Goal: Information Seeking & Learning: Learn about a topic

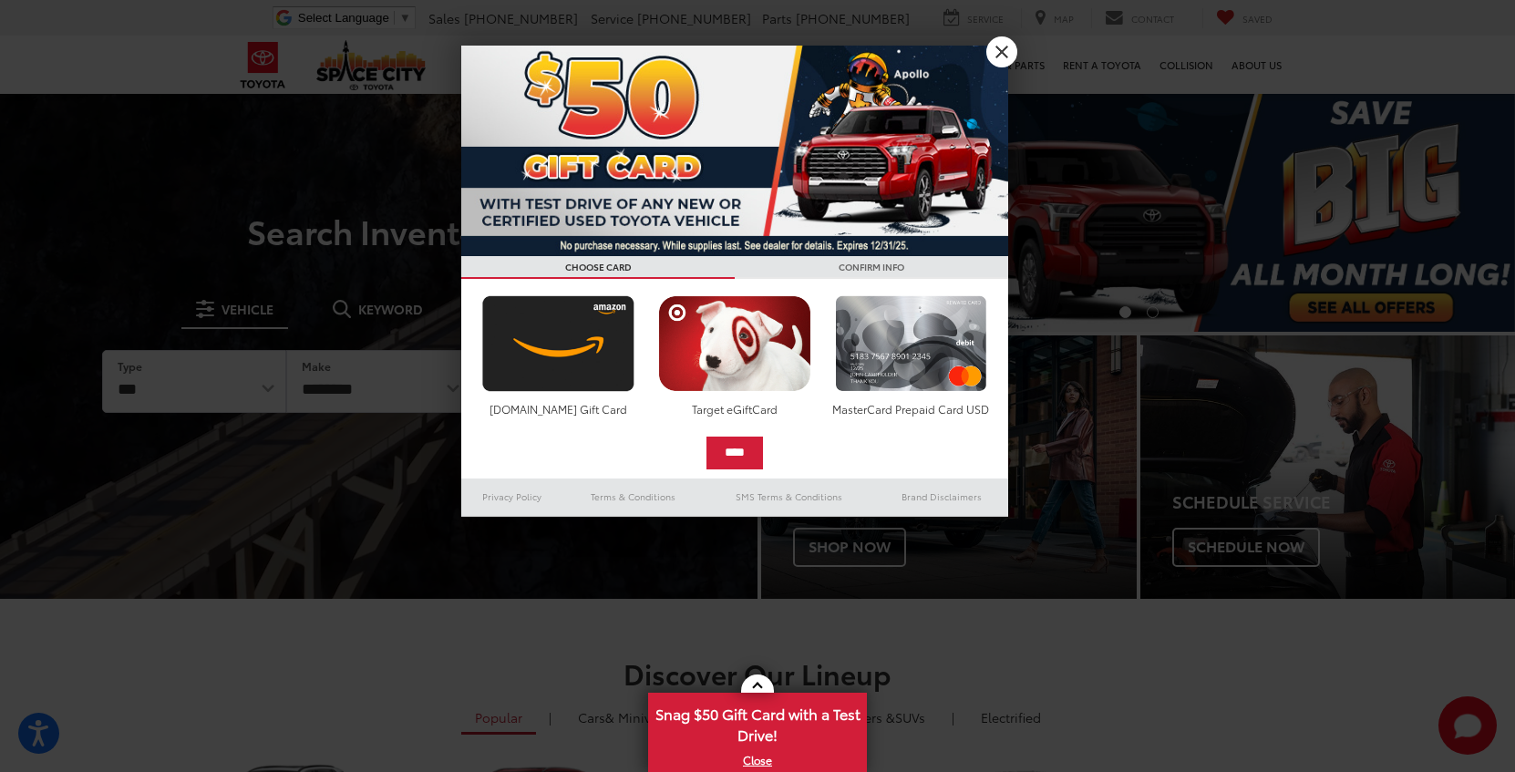
click at [1000, 53] on link "X" at bounding box center [1001, 51] width 31 height 31
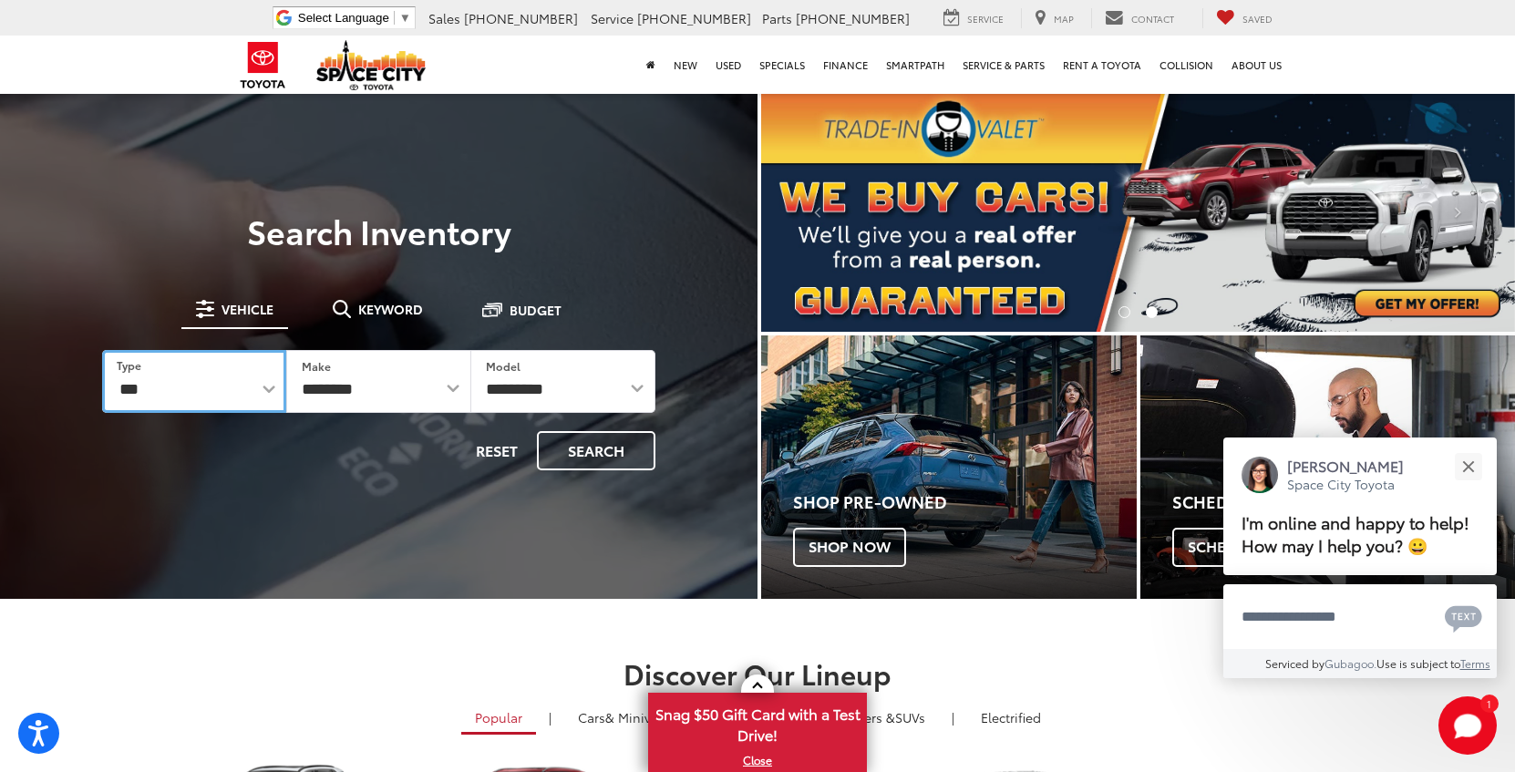
select select "******"
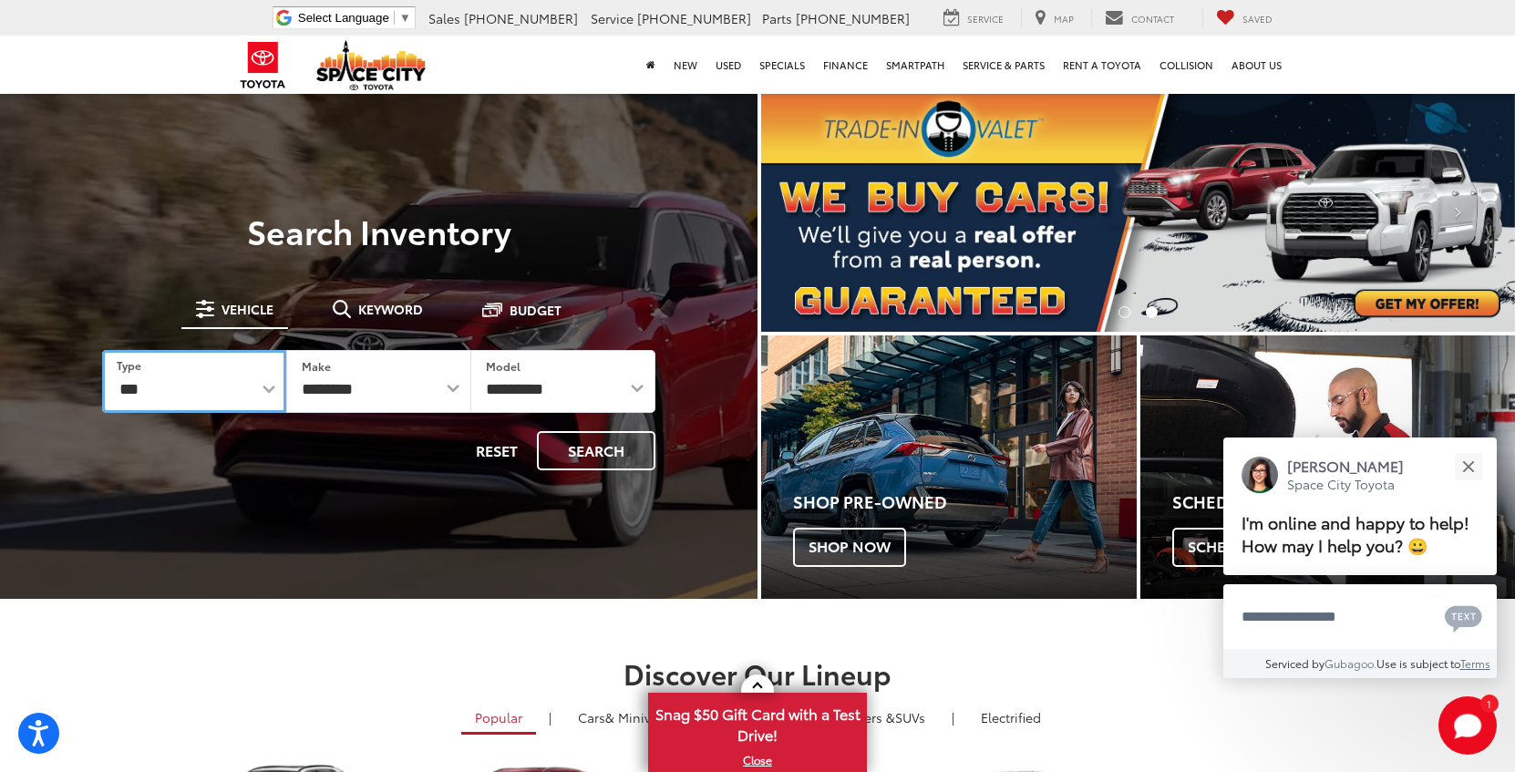
select select "******"
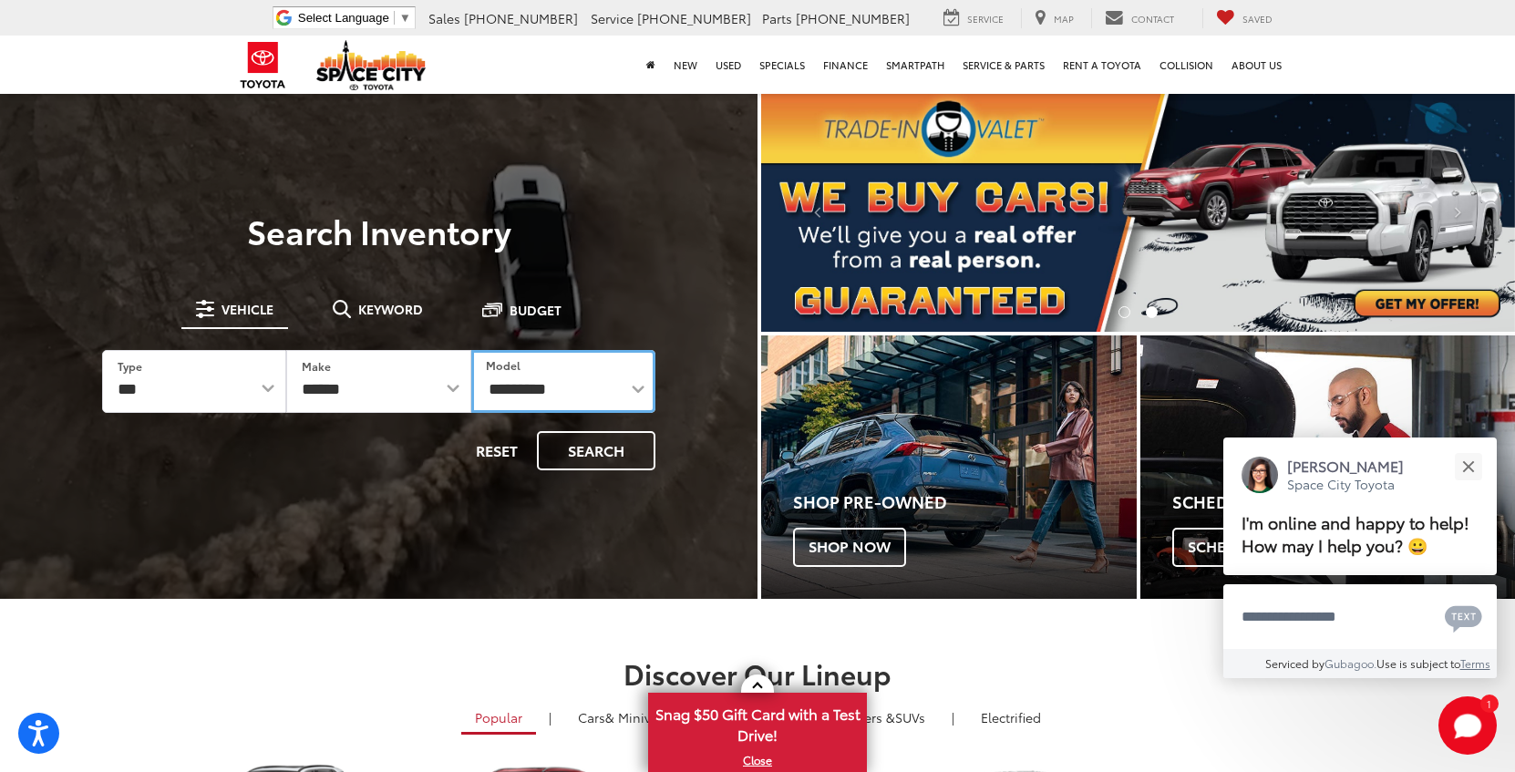
select select "*******"
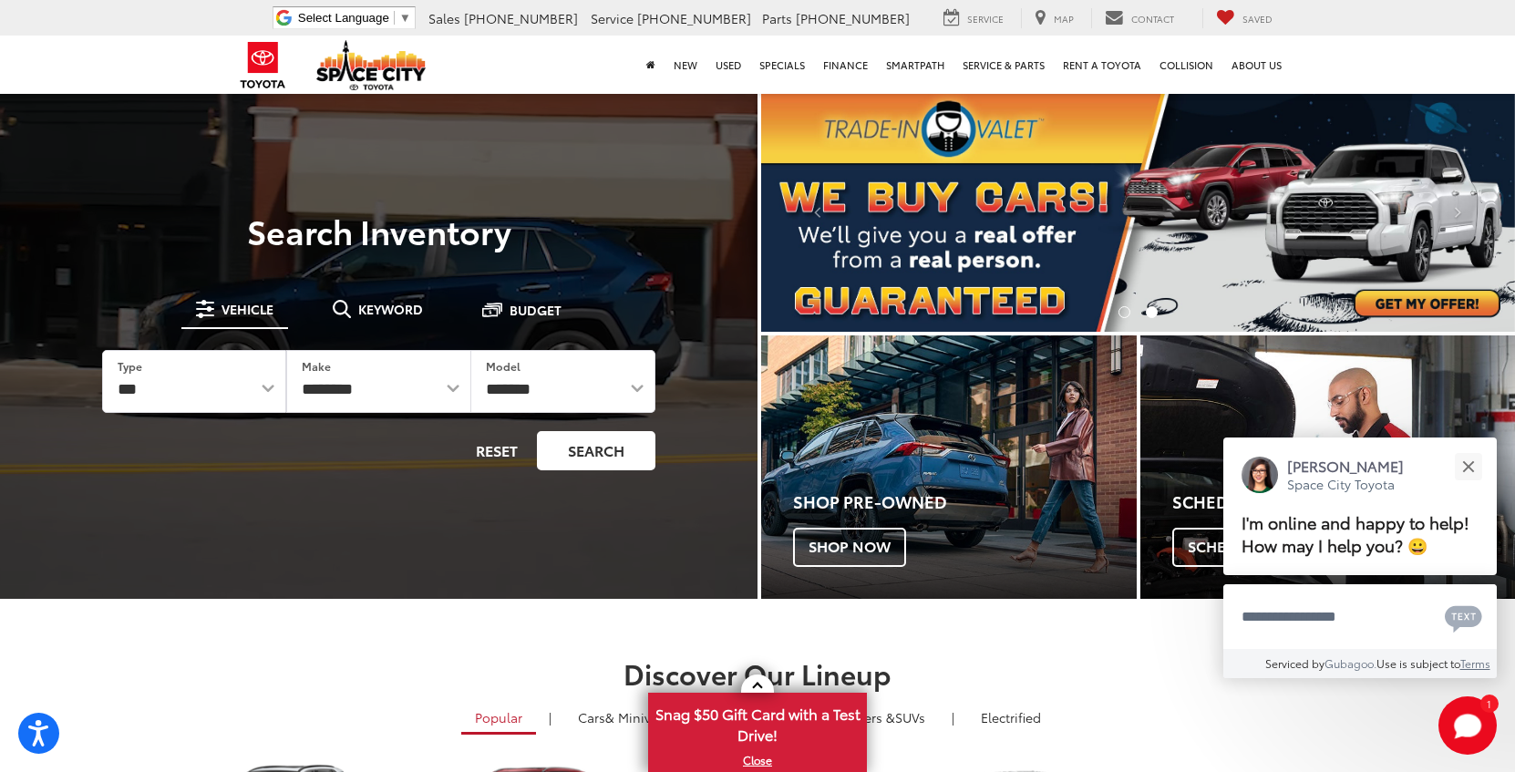
click at [581, 459] on button "Search" at bounding box center [596, 450] width 119 height 39
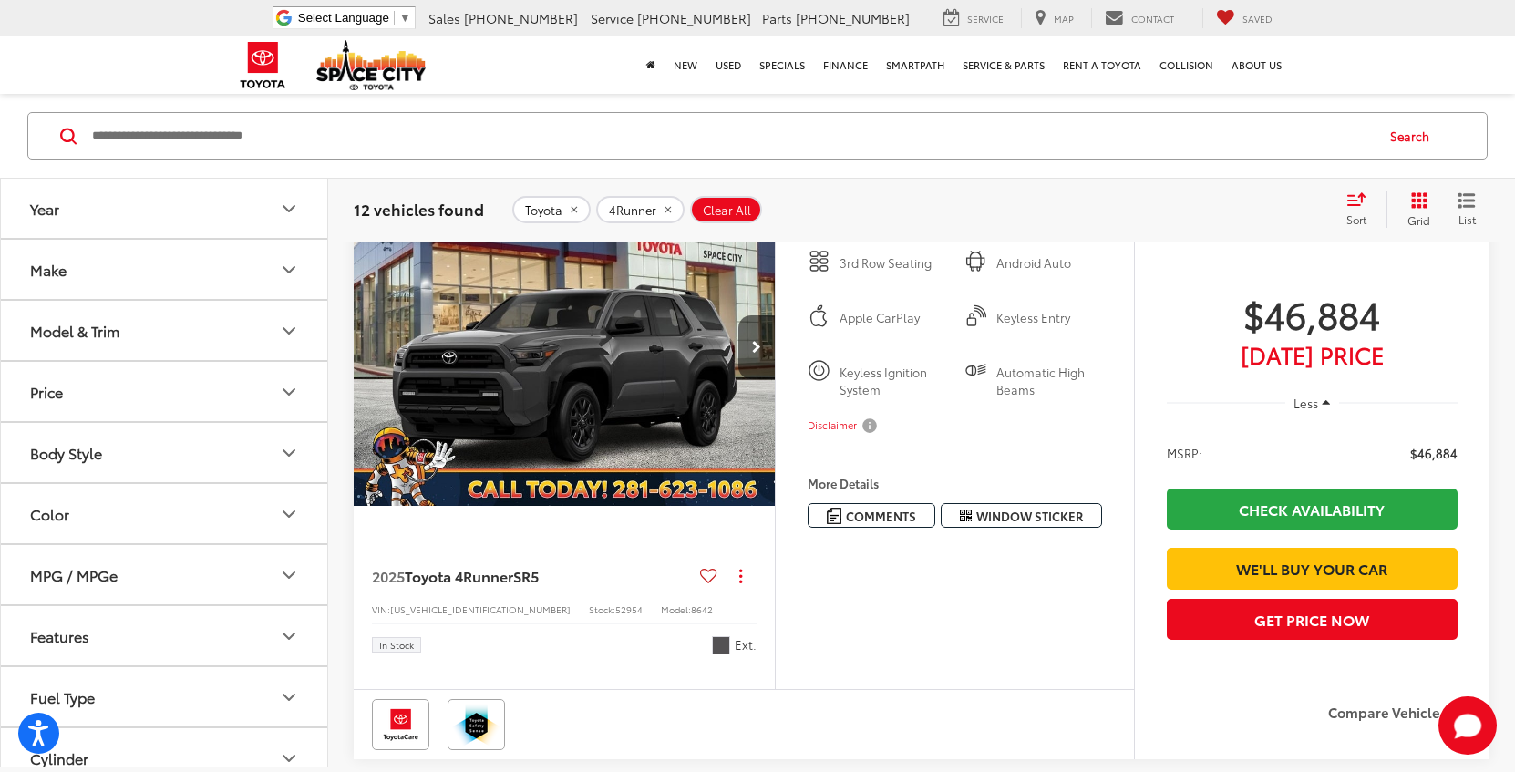
scroll to position [204, 0]
click at [1035, 515] on span "Window Sticker" at bounding box center [1029, 517] width 107 height 17
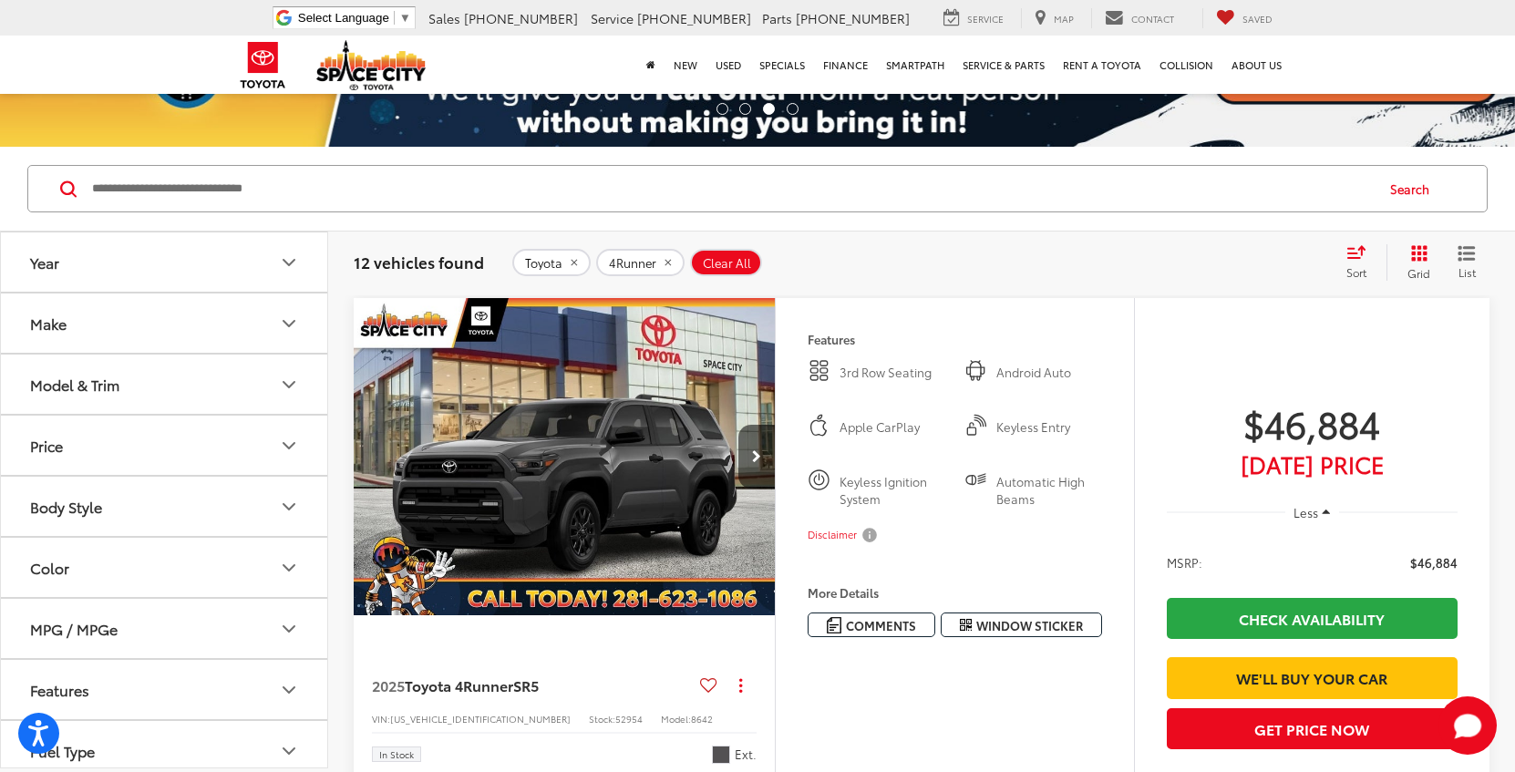
scroll to position [98, 1]
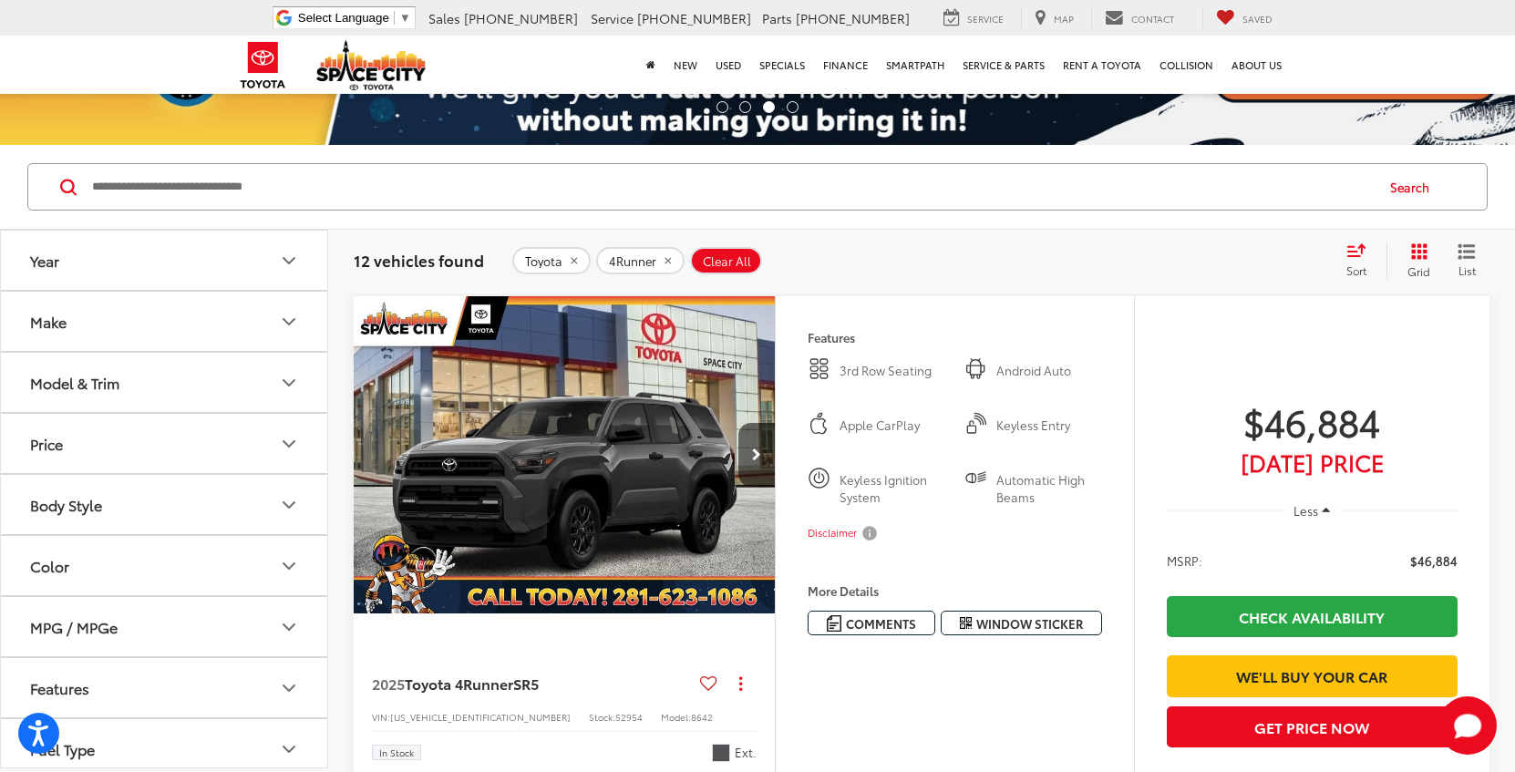
click at [861, 602] on div "More Details Comments Dealer Comments Gray 2025 Toyota 4Runner SR5 RWD 8-Speed …" at bounding box center [955, 609] width 294 height 51
click at [847, 593] on h4 "More Details" at bounding box center [955, 590] width 294 height 13
click at [859, 622] on span "Comments" at bounding box center [881, 623] width 70 height 17
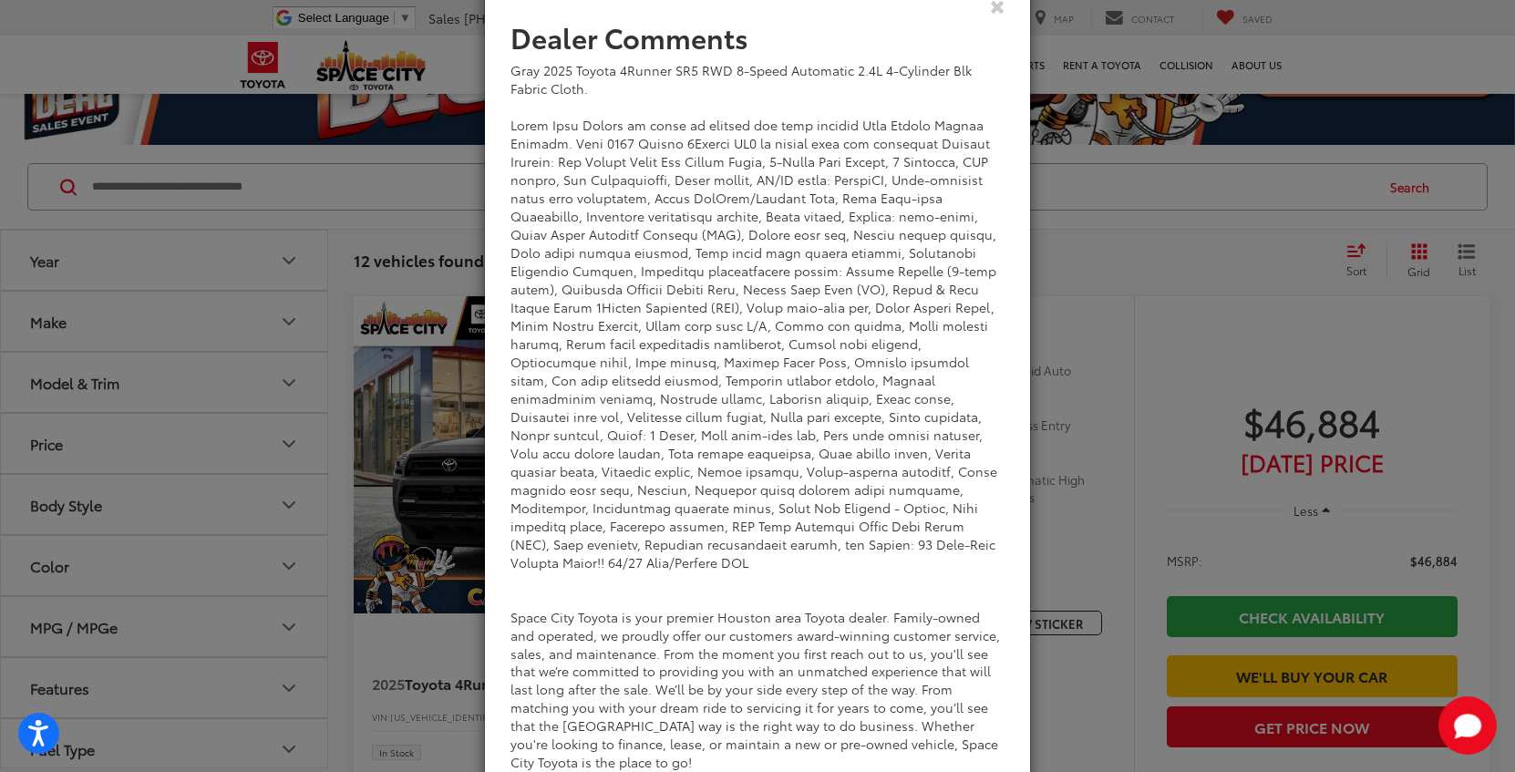
scroll to position [119, 0]
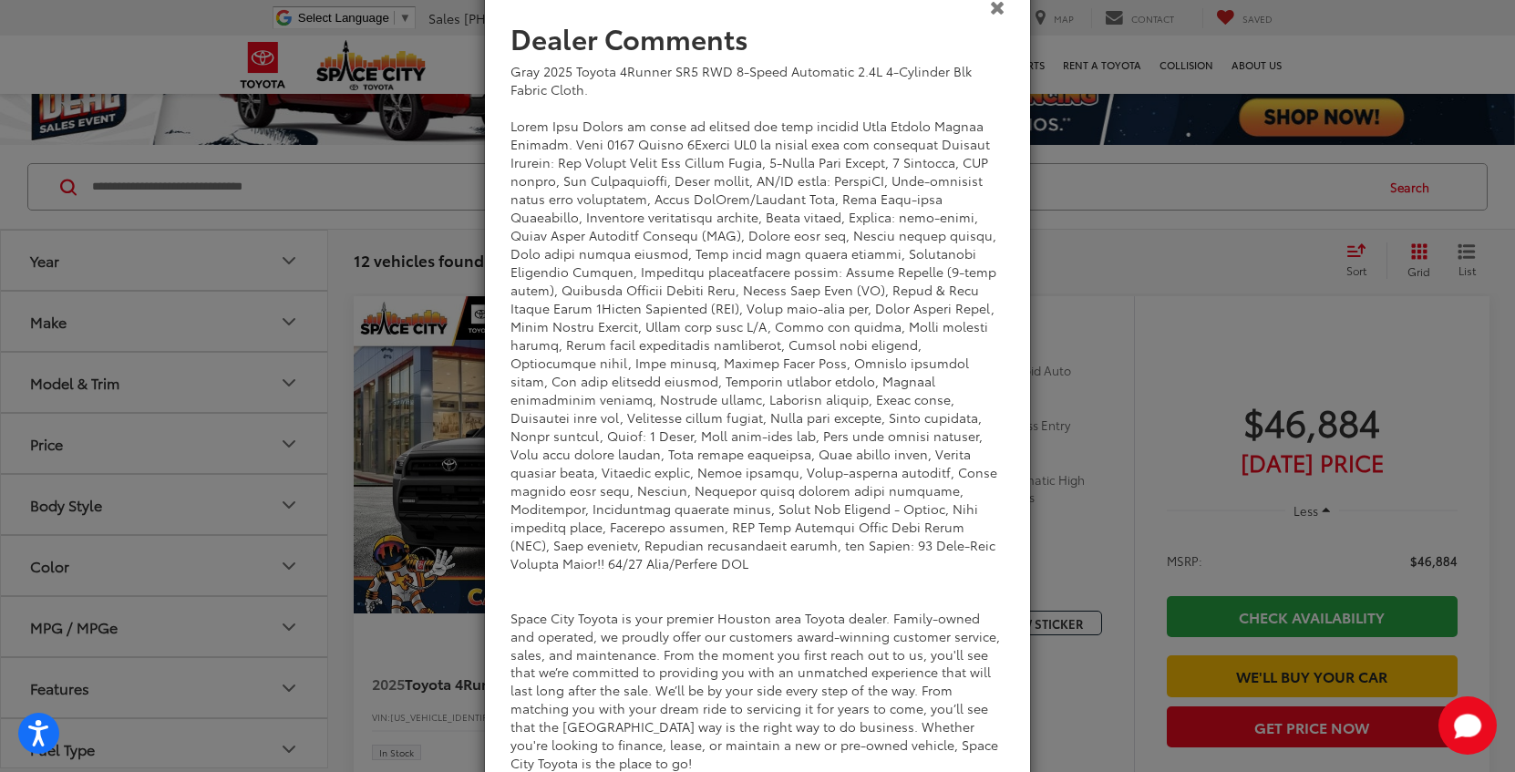
click at [996, 10] on icon "Close" at bounding box center [997, 6] width 15 height 19
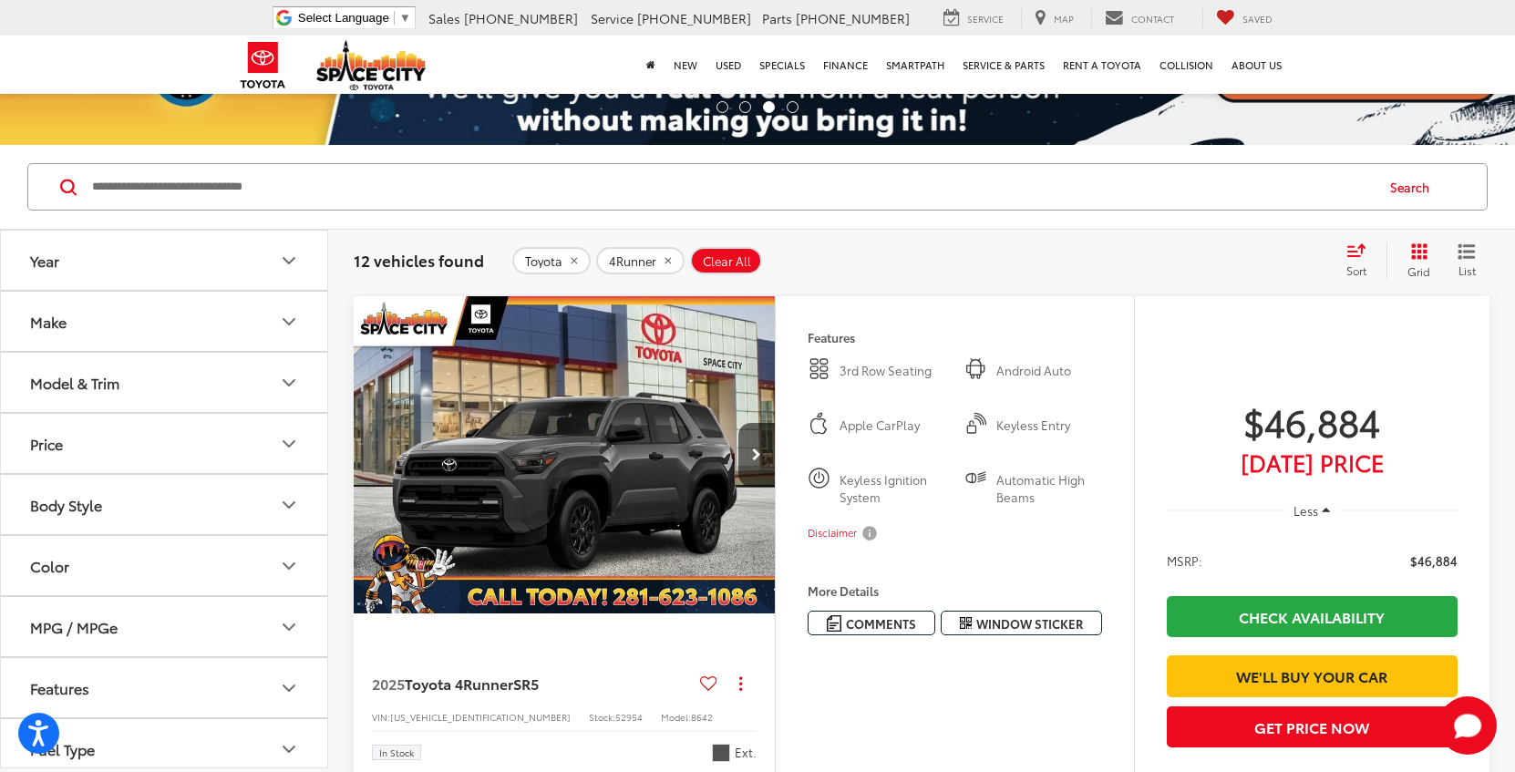
click at [588, 451] on img "2025 Toyota 4Runner SR5 0" at bounding box center [565, 455] width 424 height 318
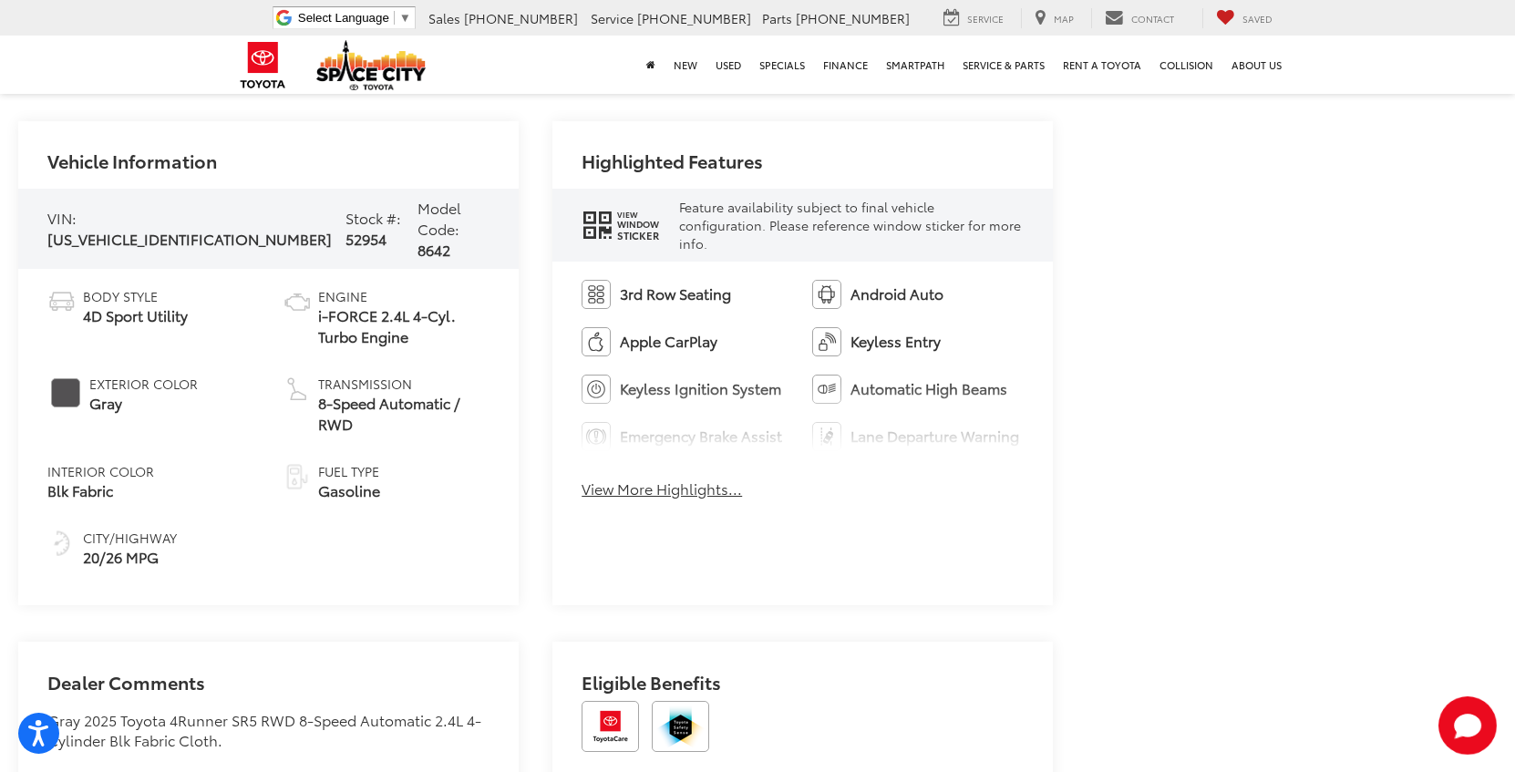
scroll to position [915, 0]
click at [703, 481] on button "View More Highlights..." at bounding box center [662, 487] width 160 height 21
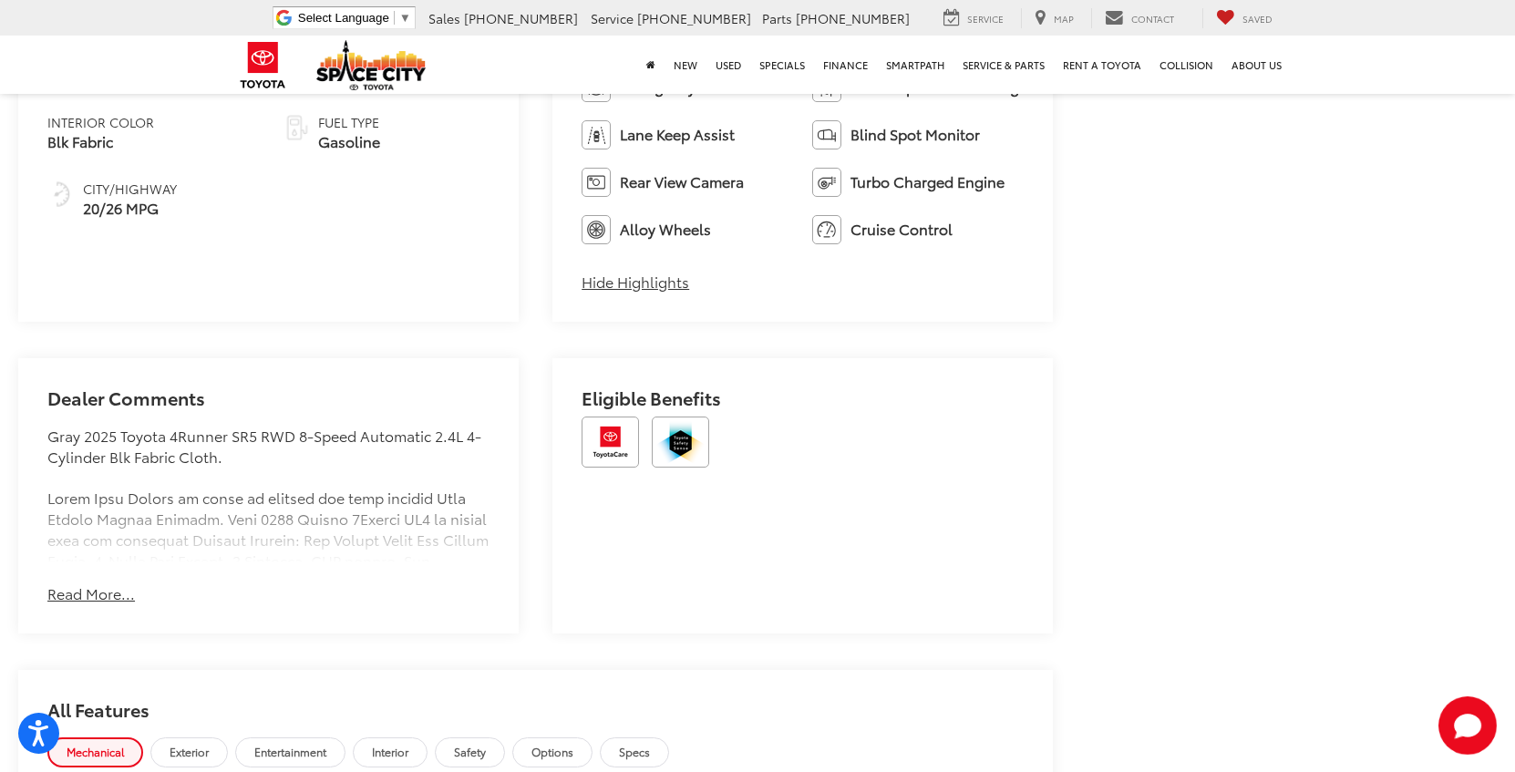
scroll to position [1264, 0]
click at [86, 593] on button "Read More..." at bounding box center [91, 592] width 88 height 21
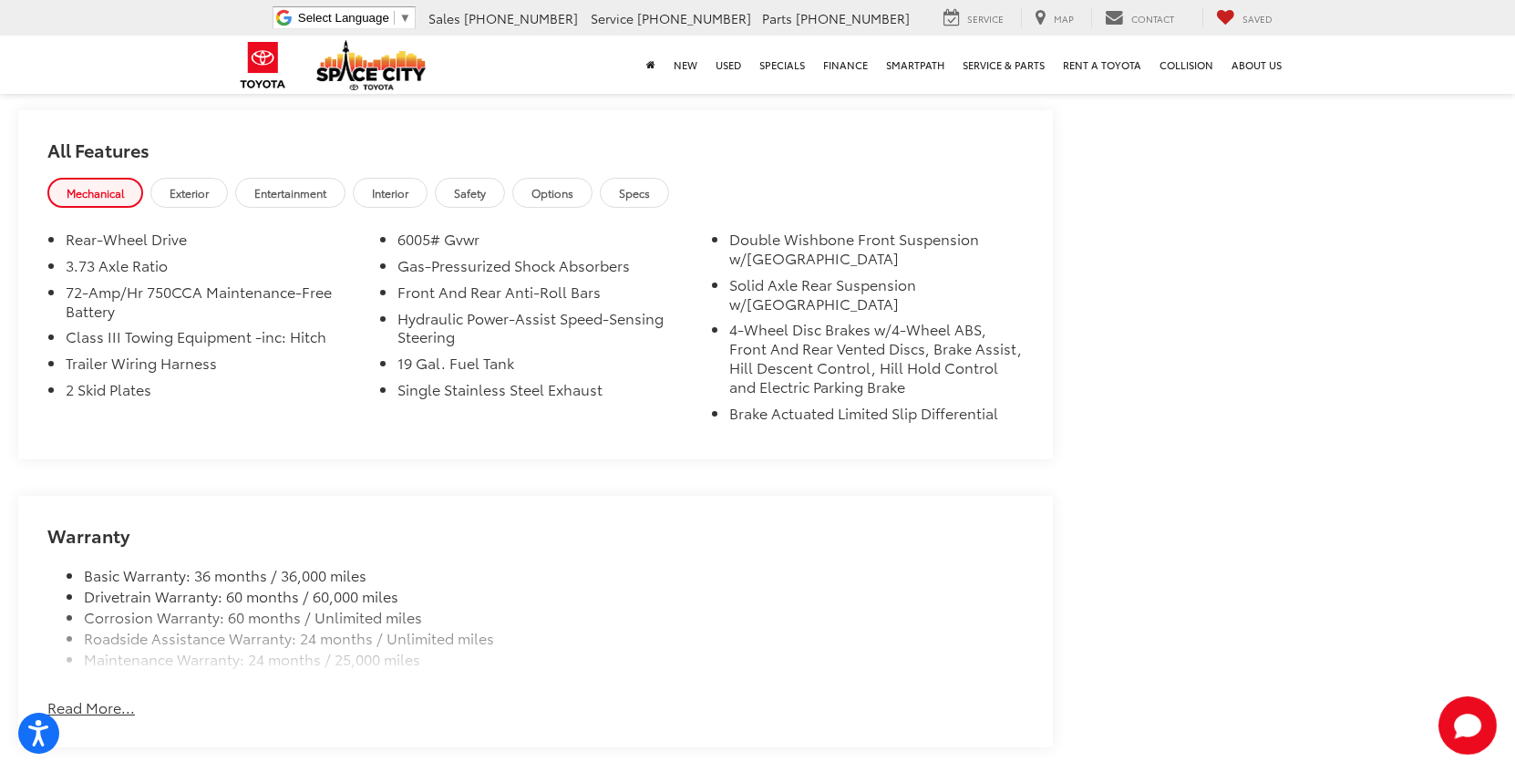
scroll to position [2667, 0]
drag, startPoint x: 81, startPoint y: 613, endPoint x: 99, endPoint y: 606, distance: 19.3
click at [81, 695] on button "Read More..." at bounding box center [91, 705] width 88 height 21
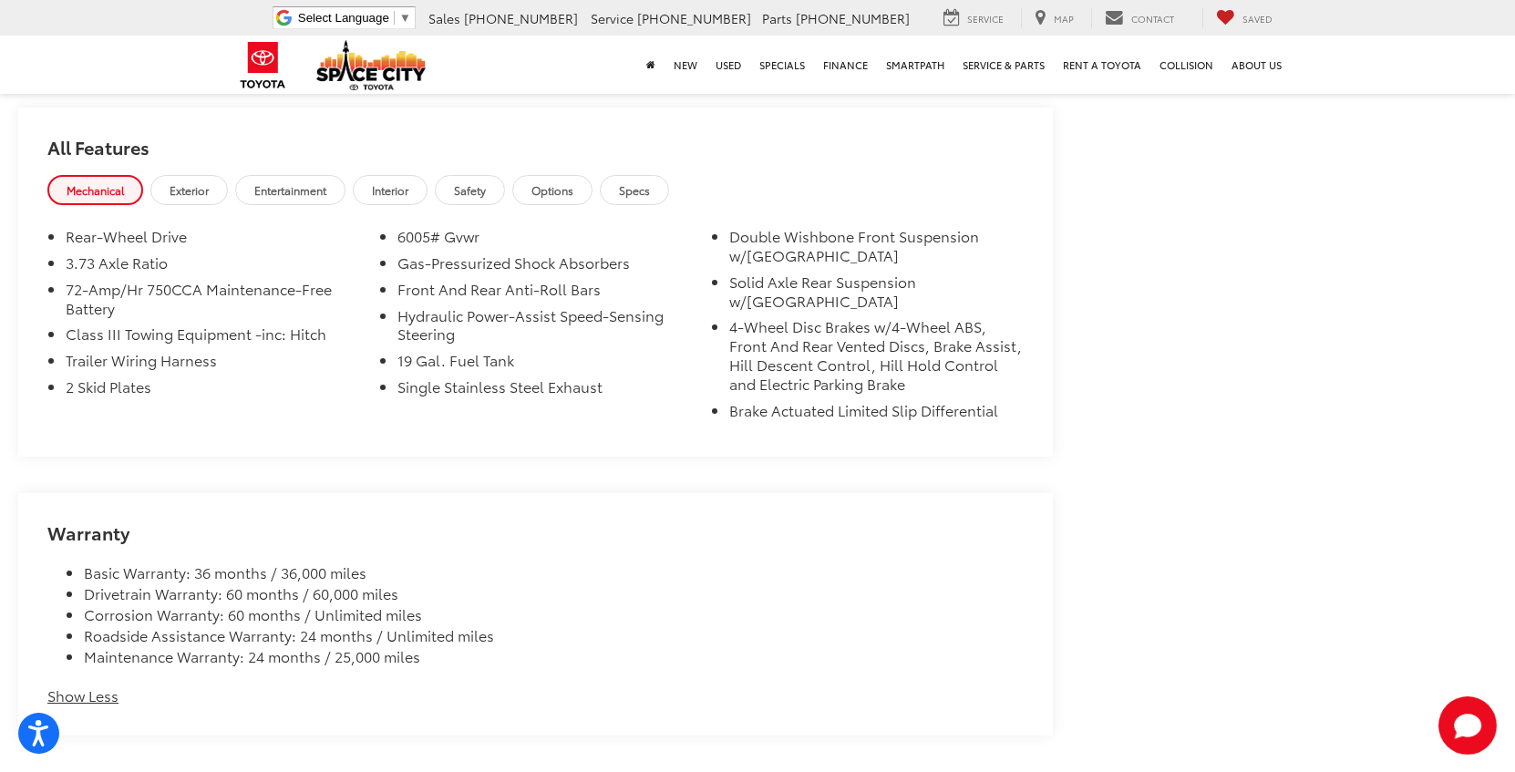
click at [573, 182] on span "Options" at bounding box center [553, 189] width 42 height 15
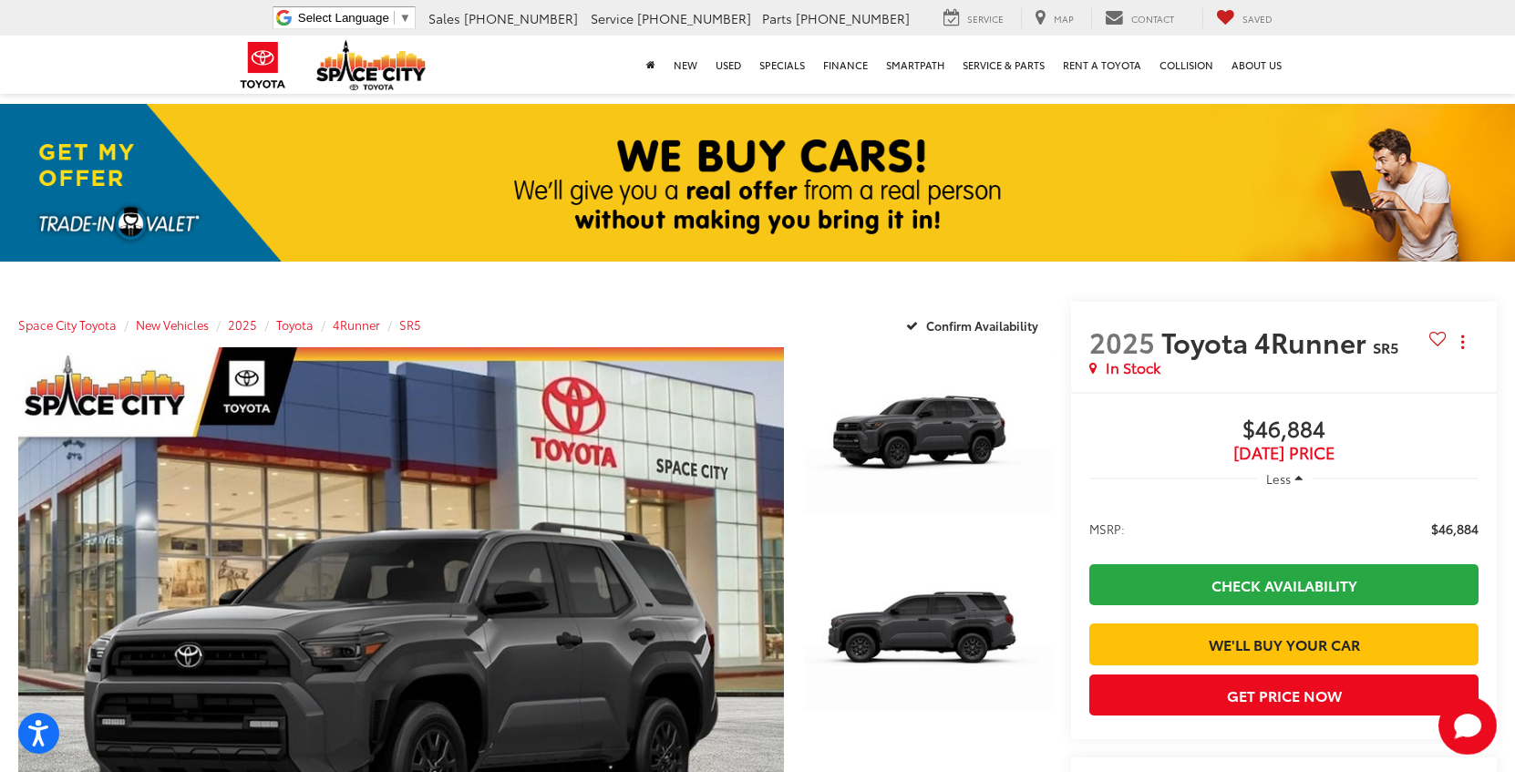
scroll to position [0, 0]
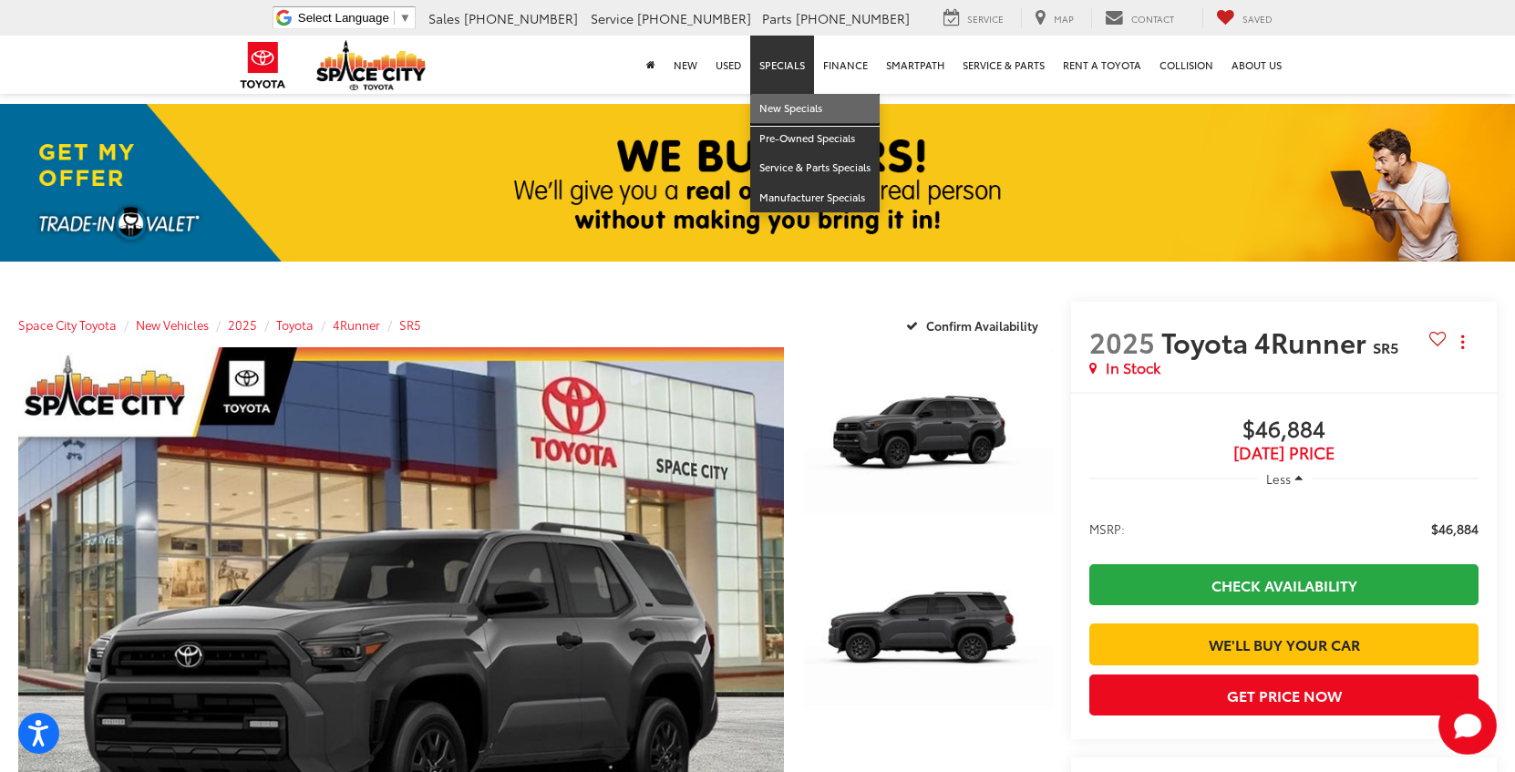
click at [772, 101] on link "New Specials" at bounding box center [814, 109] width 129 height 30
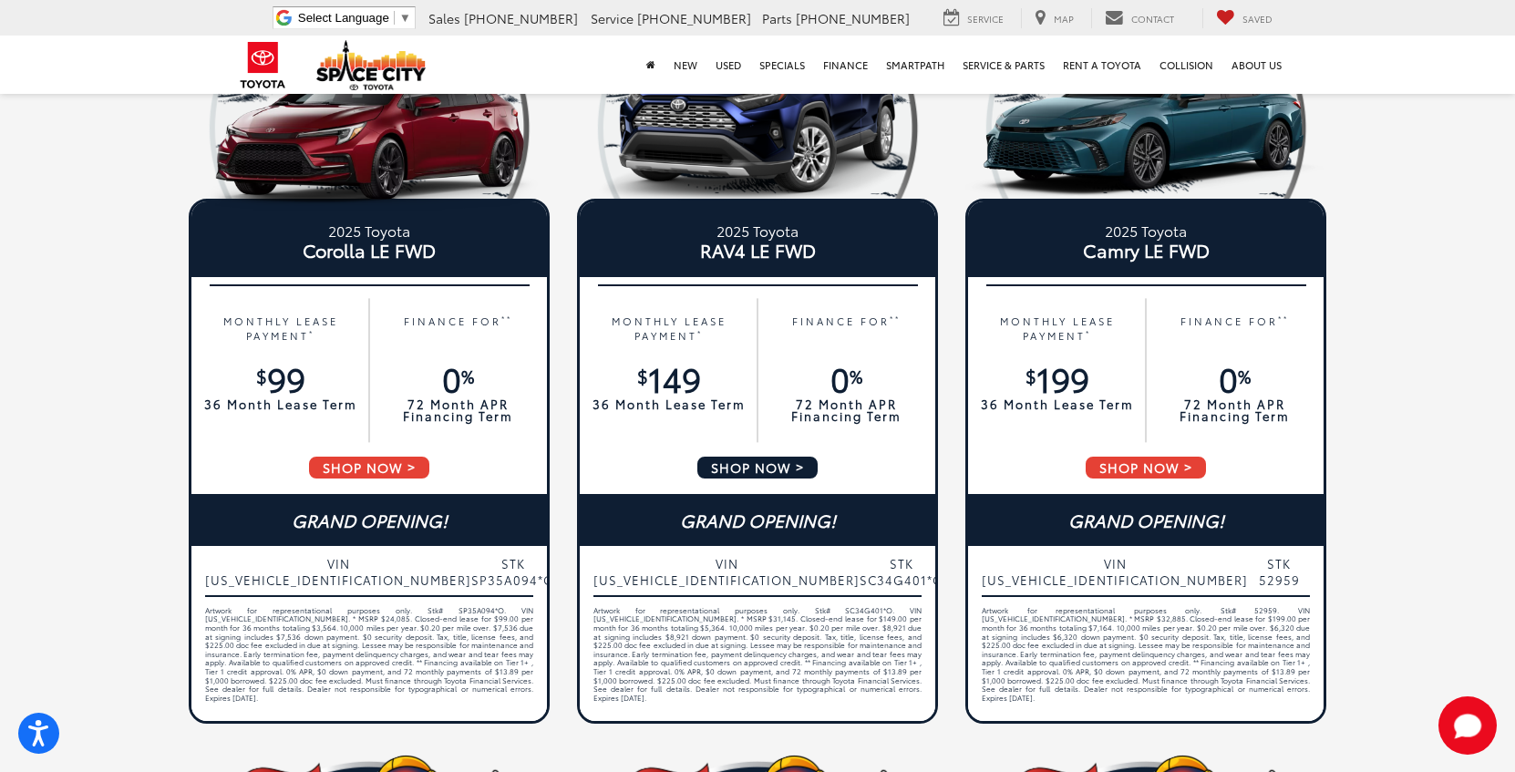
scroll to position [245, 0]
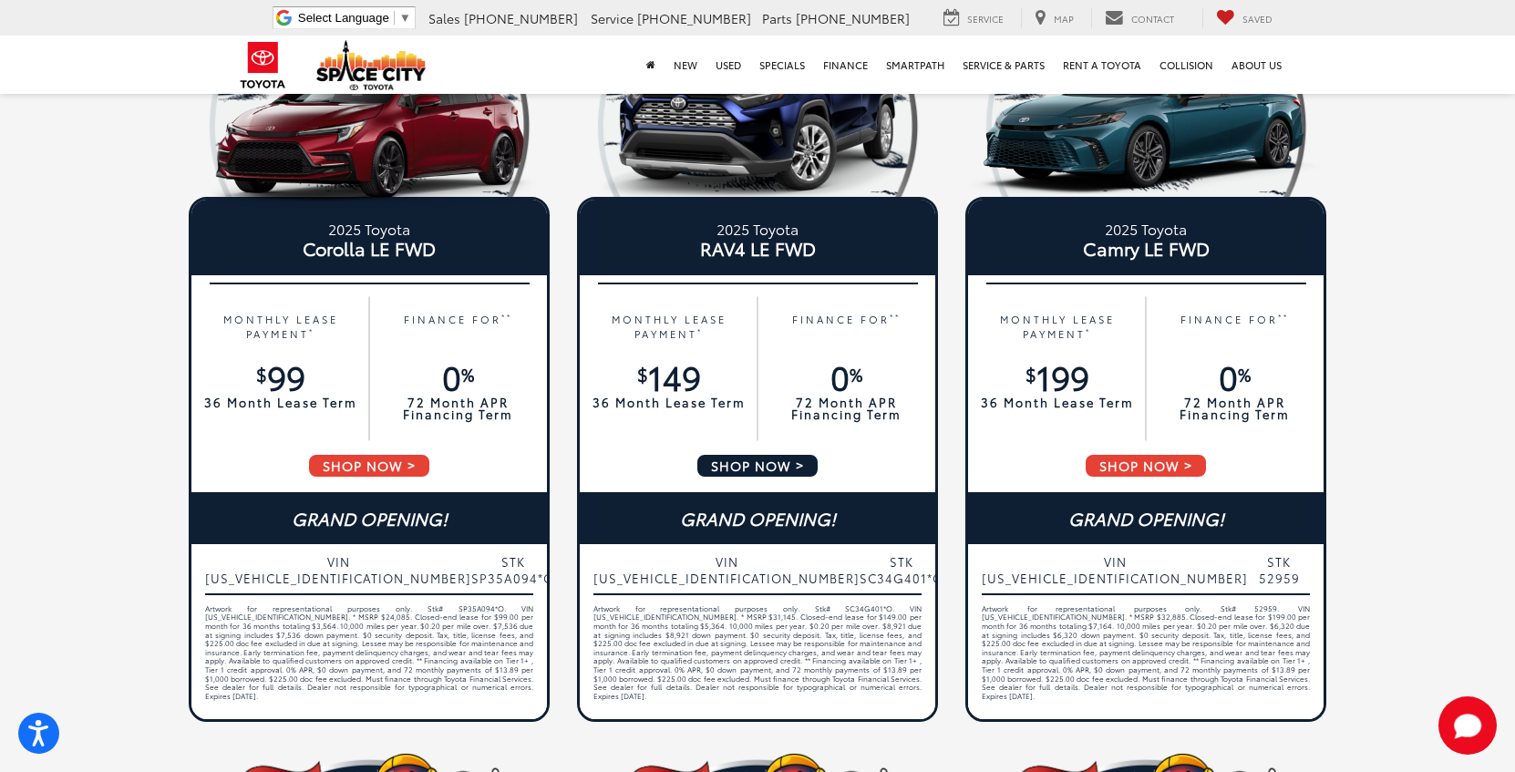
click at [783, 467] on span "SHOP NOW" at bounding box center [758, 466] width 124 height 26
